Goal: Transaction & Acquisition: Download file/media

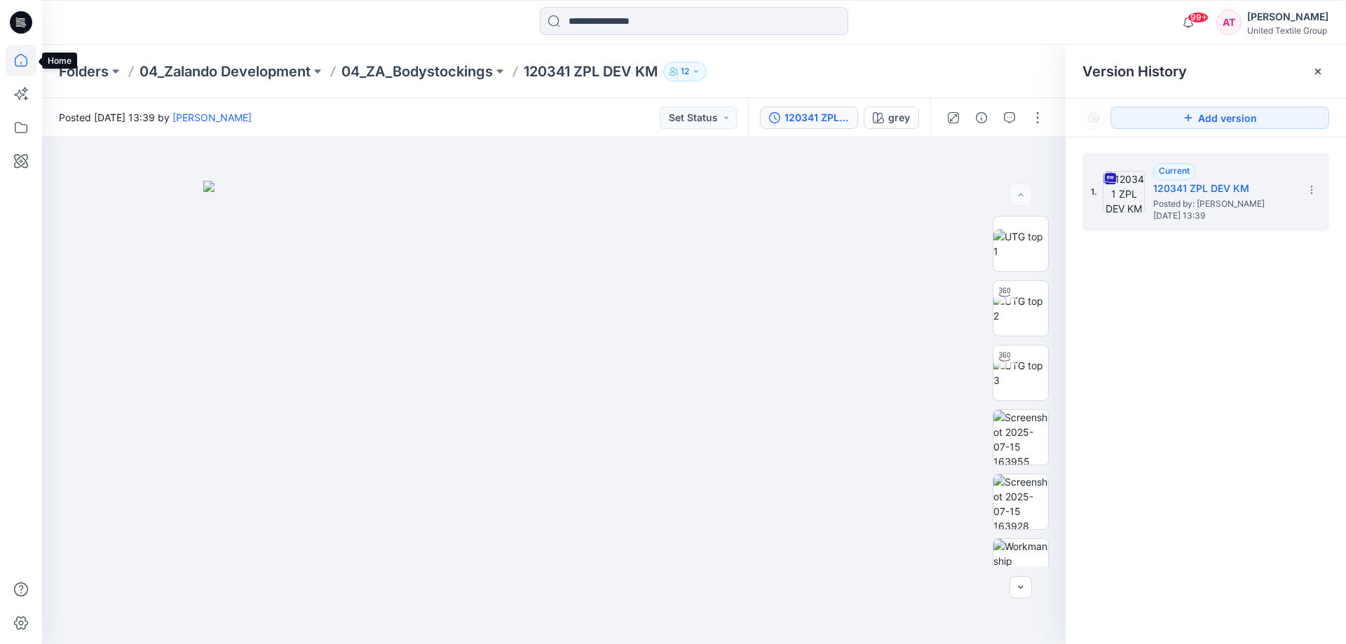
click at [21, 59] on icon at bounding box center [21, 60] width 31 height 31
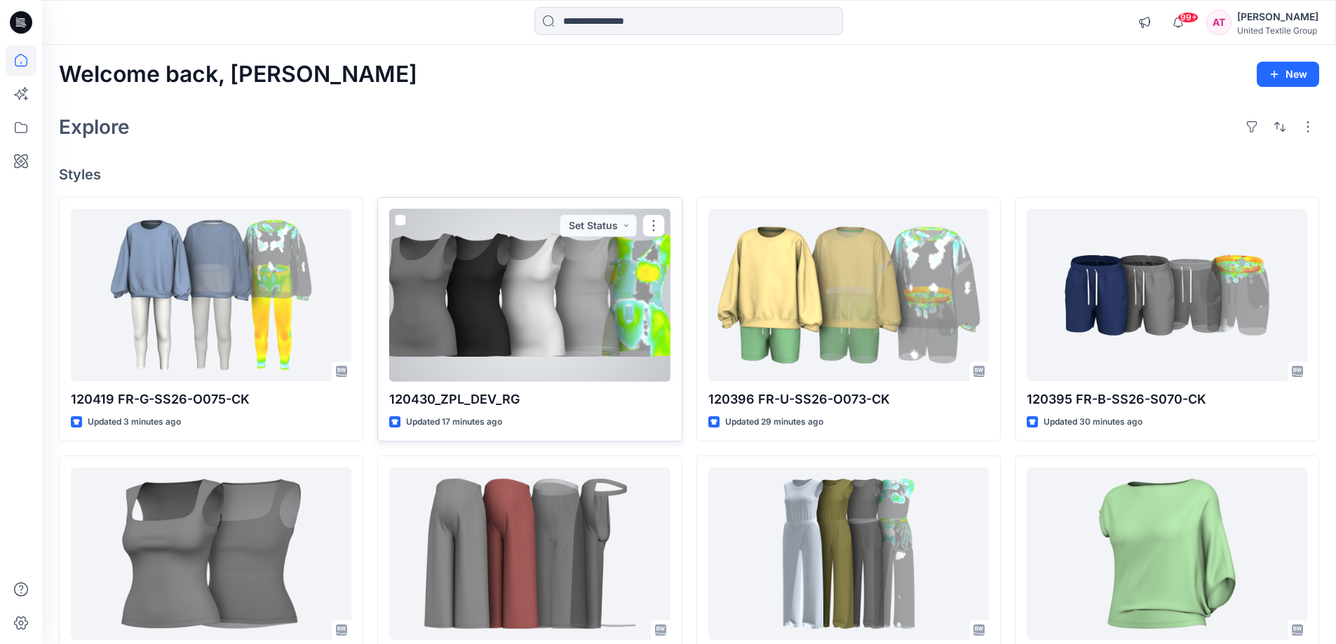
scroll to position [210, 0]
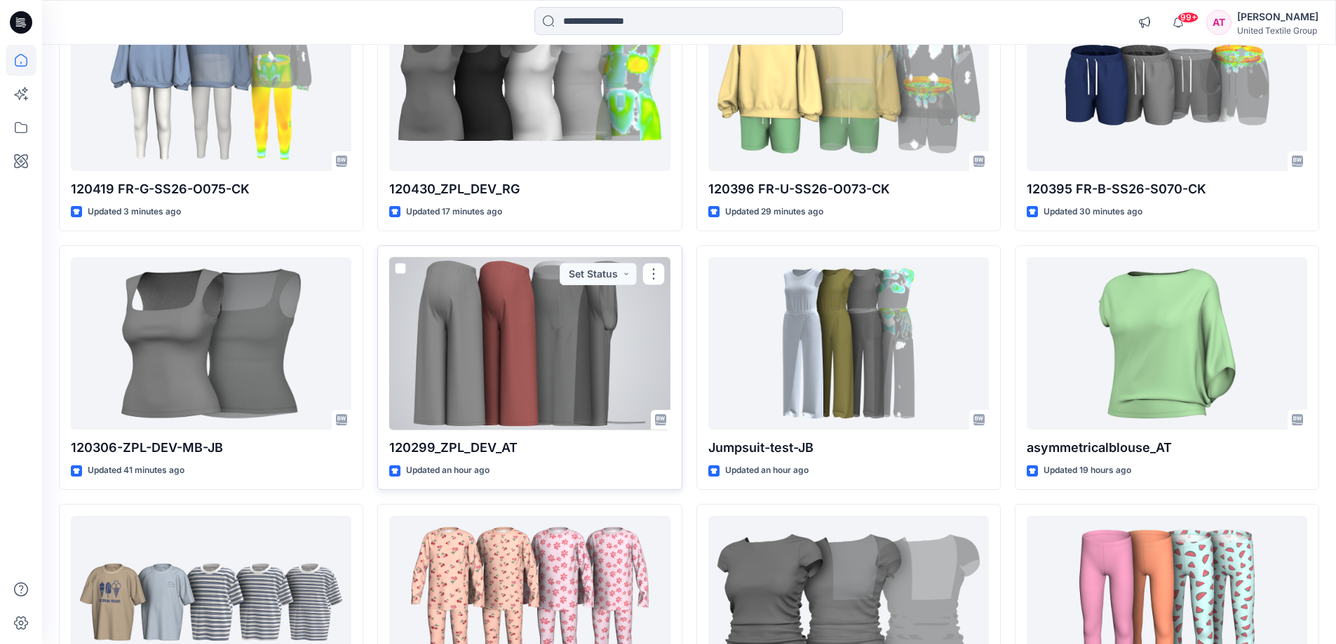
click at [538, 377] on div at bounding box center [529, 343] width 281 height 173
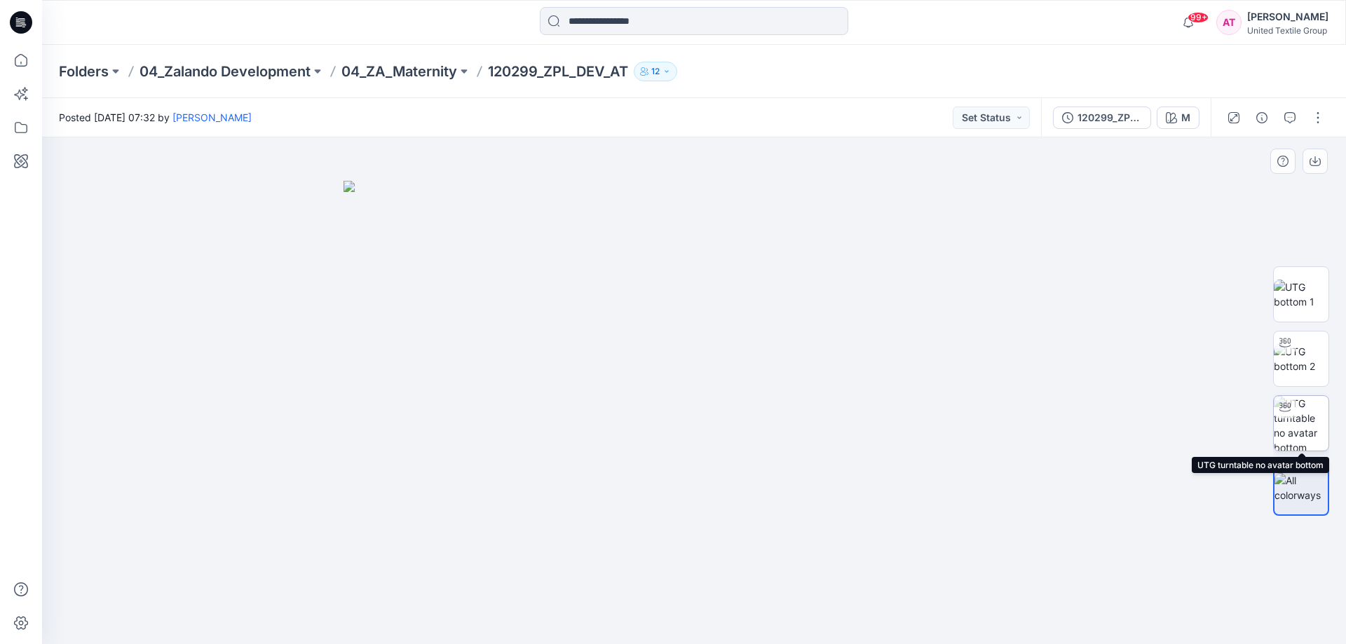
click at [1308, 419] on img at bounding box center [1301, 423] width 55 height 55
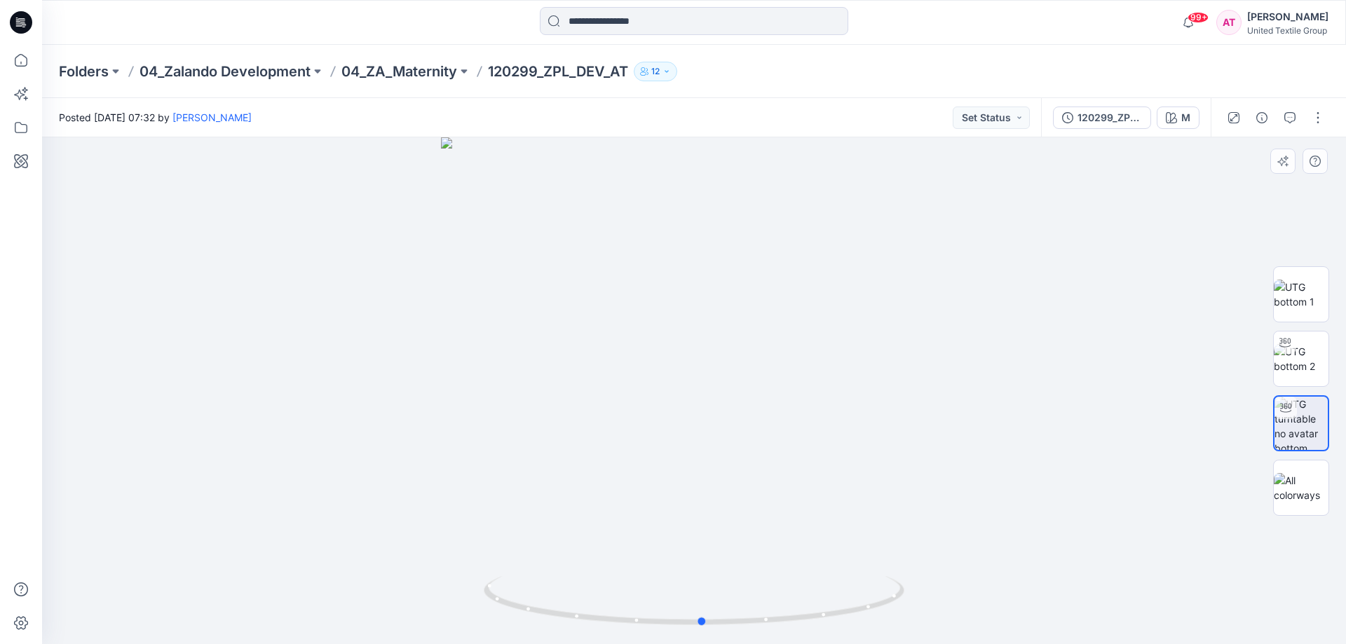
drag, startPoint x: 707, startPoint y: 196, endPoint x: 715, endPoint y: 234, distance: 38.1
click at [715, 234] on div at bounding box center [694, 390] width 1304 height 507
click at [1312, 355] on img at bounding box center [1301, 358] width 55 height 29
click at [16, 60] on icon at bounding box center [21, 60] width 31 height 31
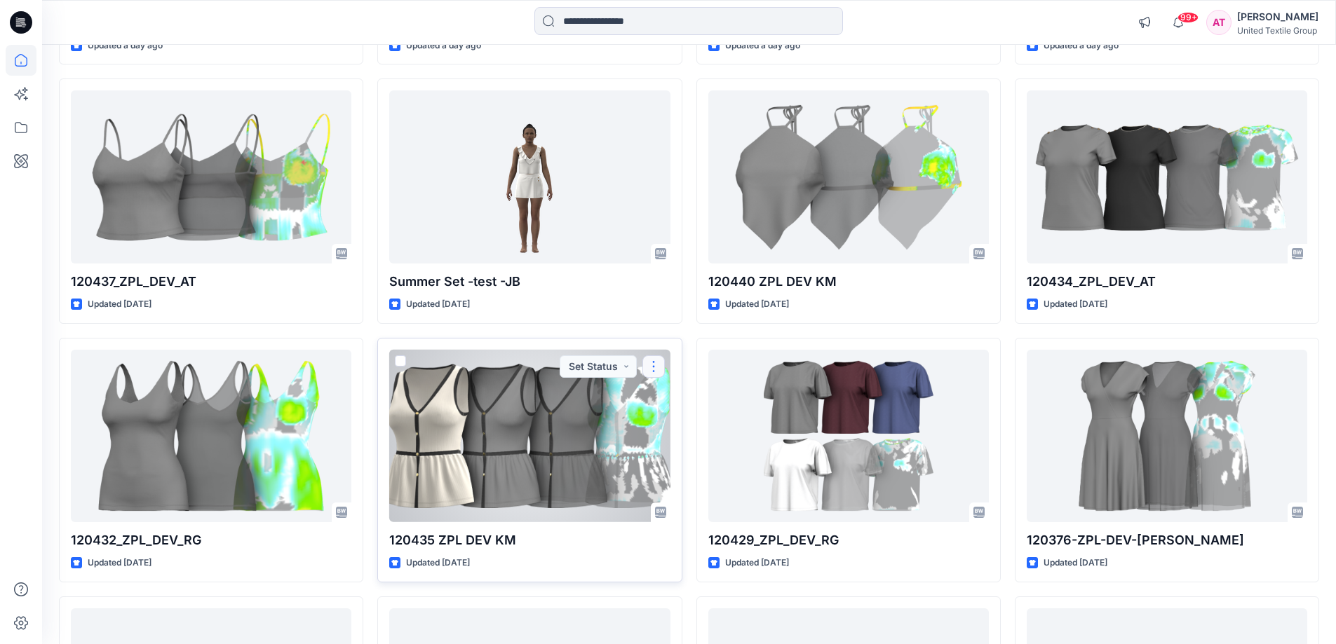
scroll to position [873, 0]
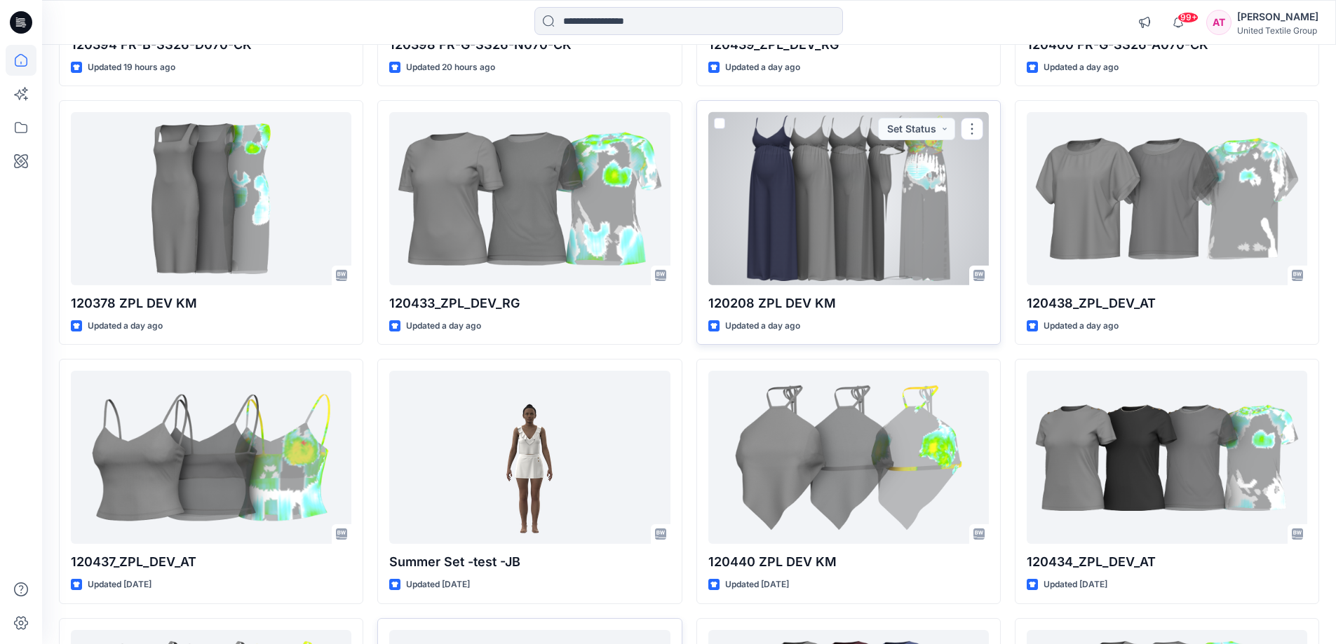
click at [865, 223] on div at bounding box center [848, 198] width 281 height 173
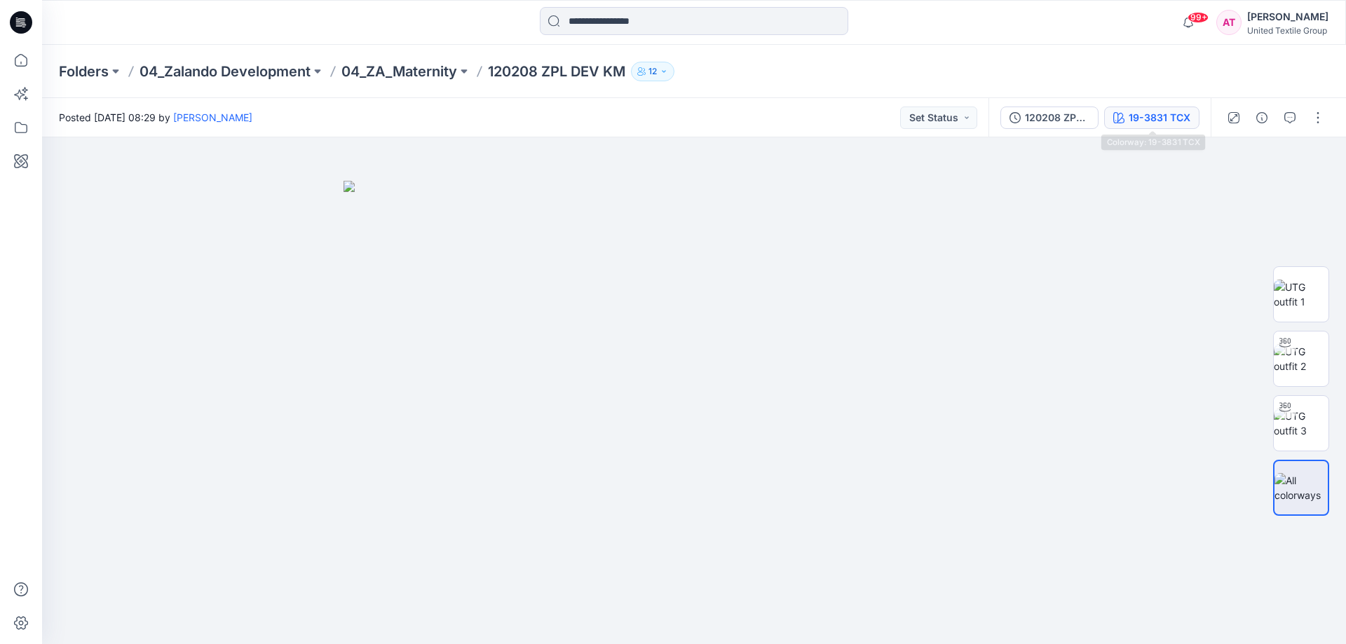
click at [1170, 112] on div "19-3831 TCX" at bounding box center [1160, 117] width 62 height 15
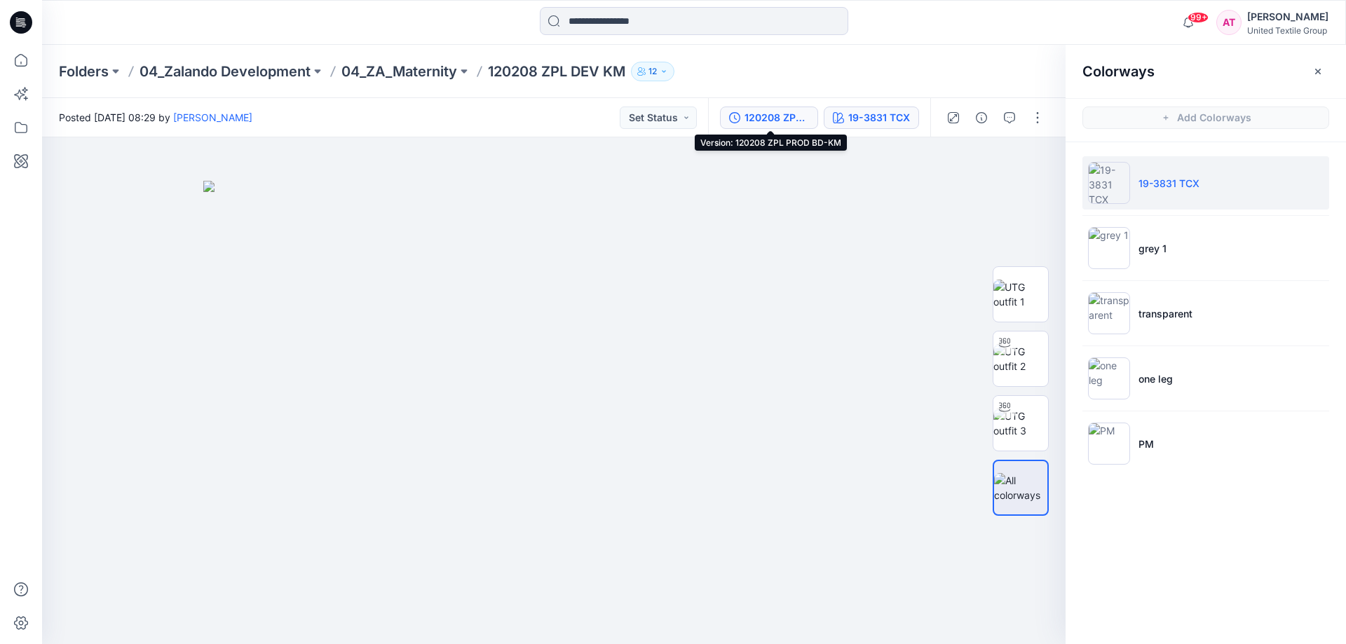
click at [804, 114] on div "120208 ZPL PROD BD-KM" at bounding box center [777, 117] width 65 height 15
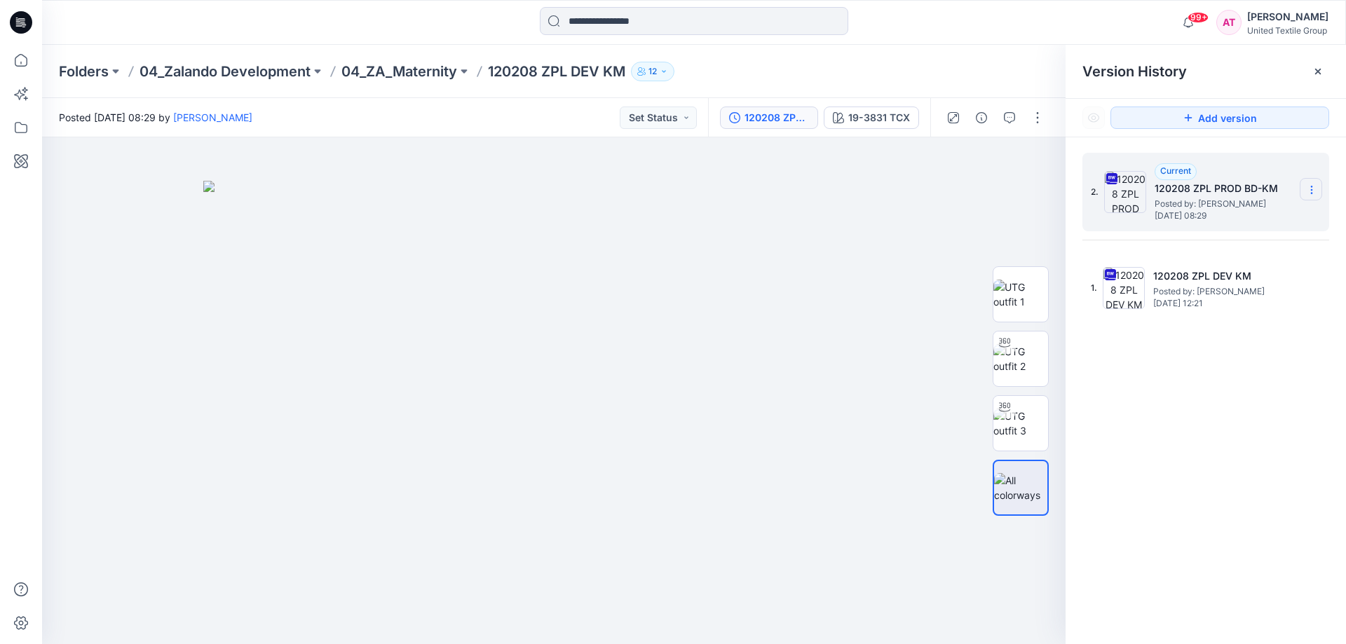
click at [1314, 189] on icon at bounding box center [1311, 189] width 11 height 11
click at [1222, 211] on span "Download Source BW File" at bounding box center [1240, 217] width 117 height 17
click at [22, 60] on icon at bounding box center [21, 60] width 31 height 31
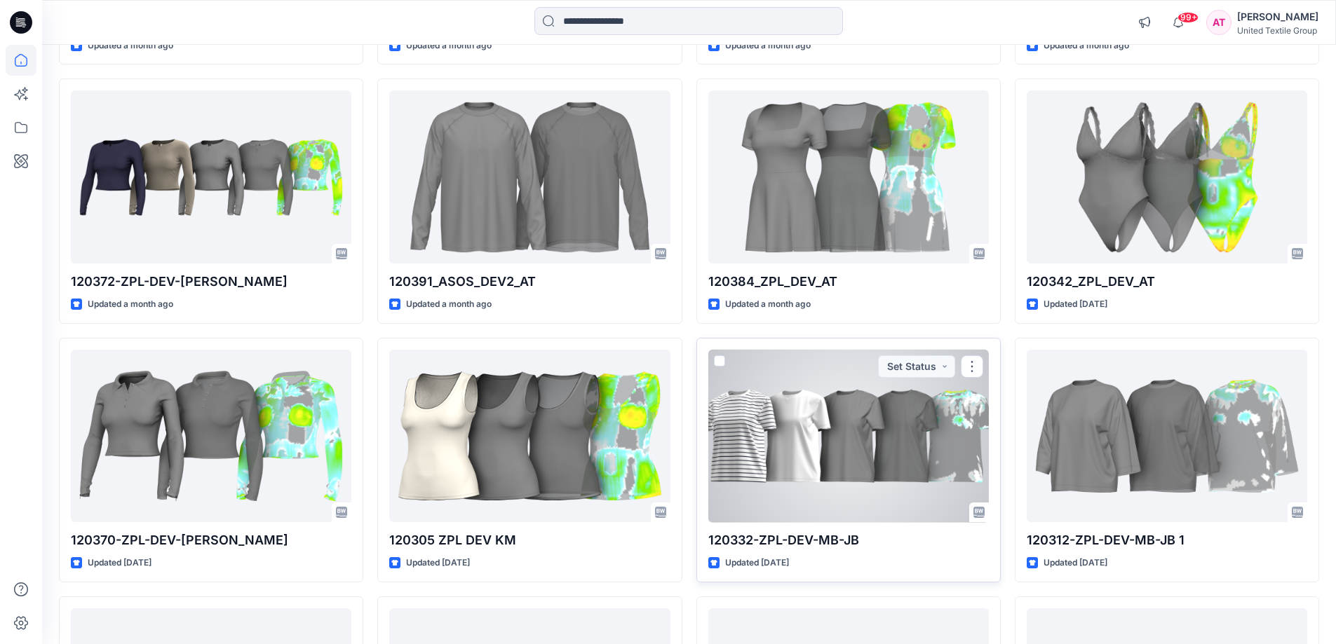
scroll to position [8354, 0]
